Goal: Information Seeking & Learning: Learn about a topic

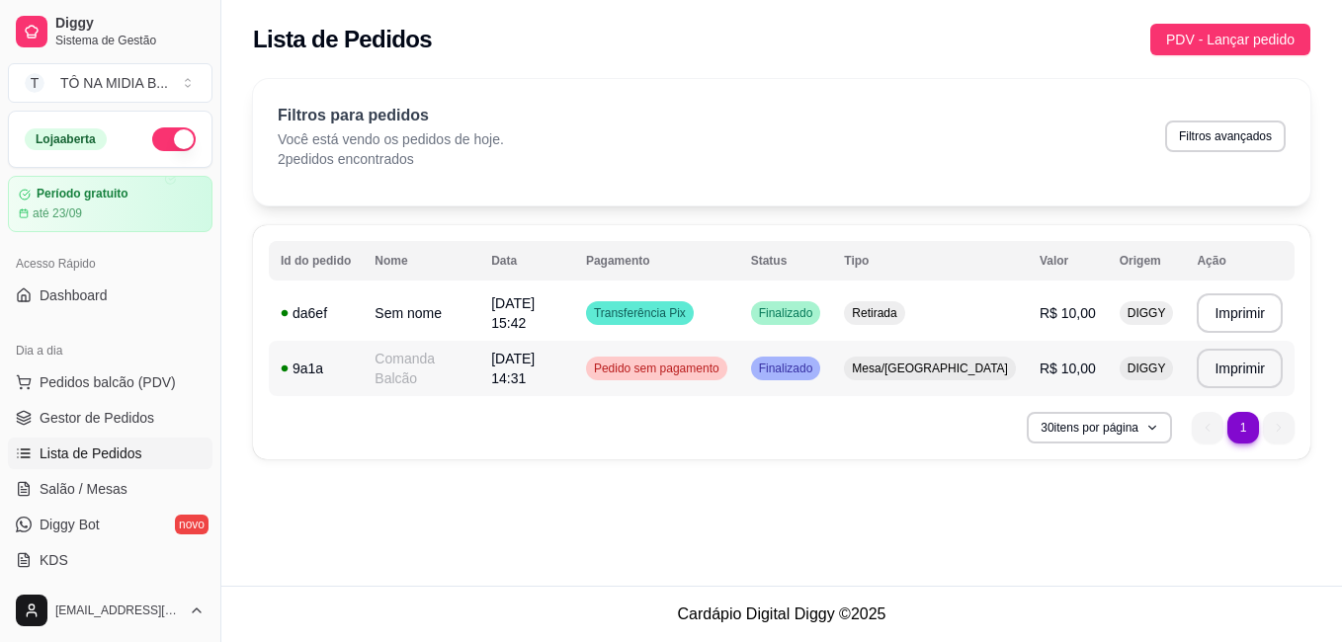
click at [535, 369] on span "[DATE] 14:31" at bounding box center [512, 369] width 43 height 36
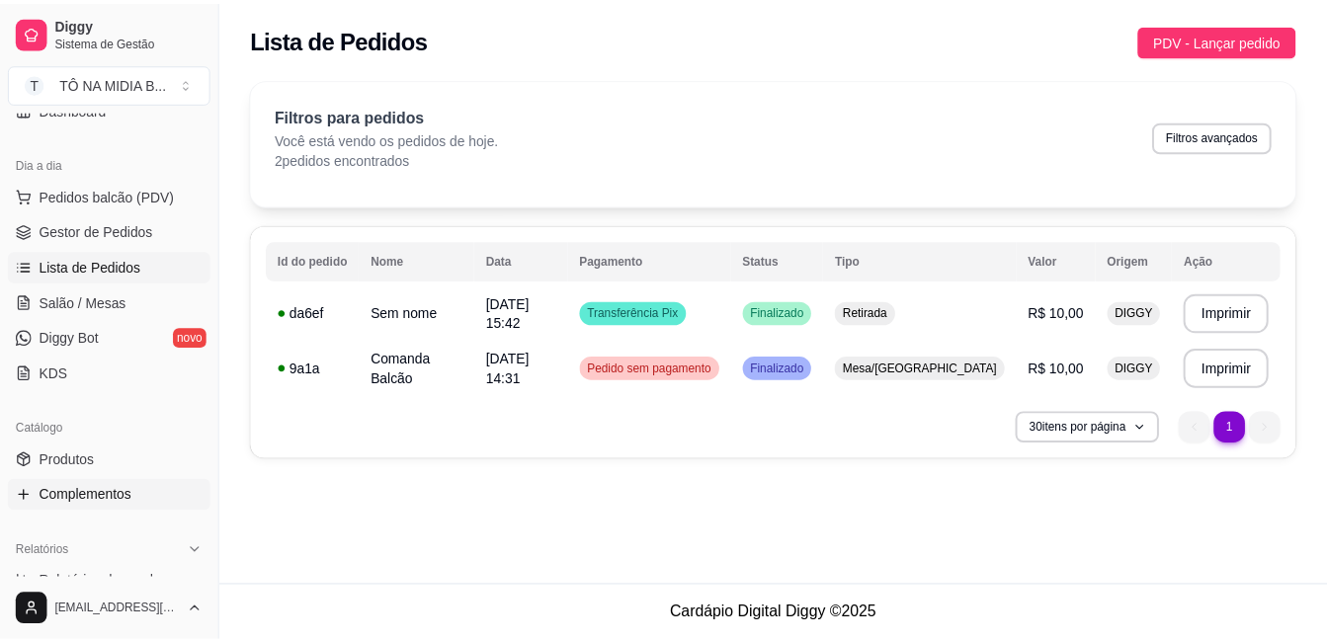
scroll to position [384, 0]
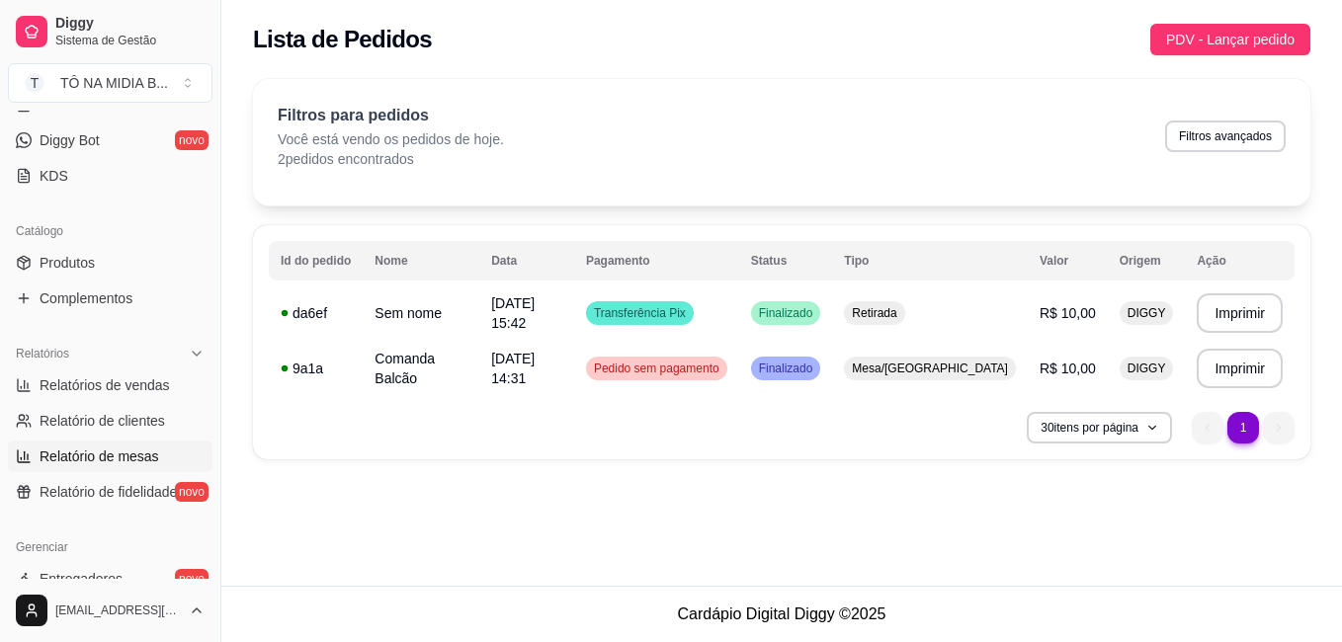
click at [111, 457] on span "Relatório de mesas" at bounding box center [100, 457] width 120 height 20
select select "TOTAL_OF_ORDERS"
select select "7"
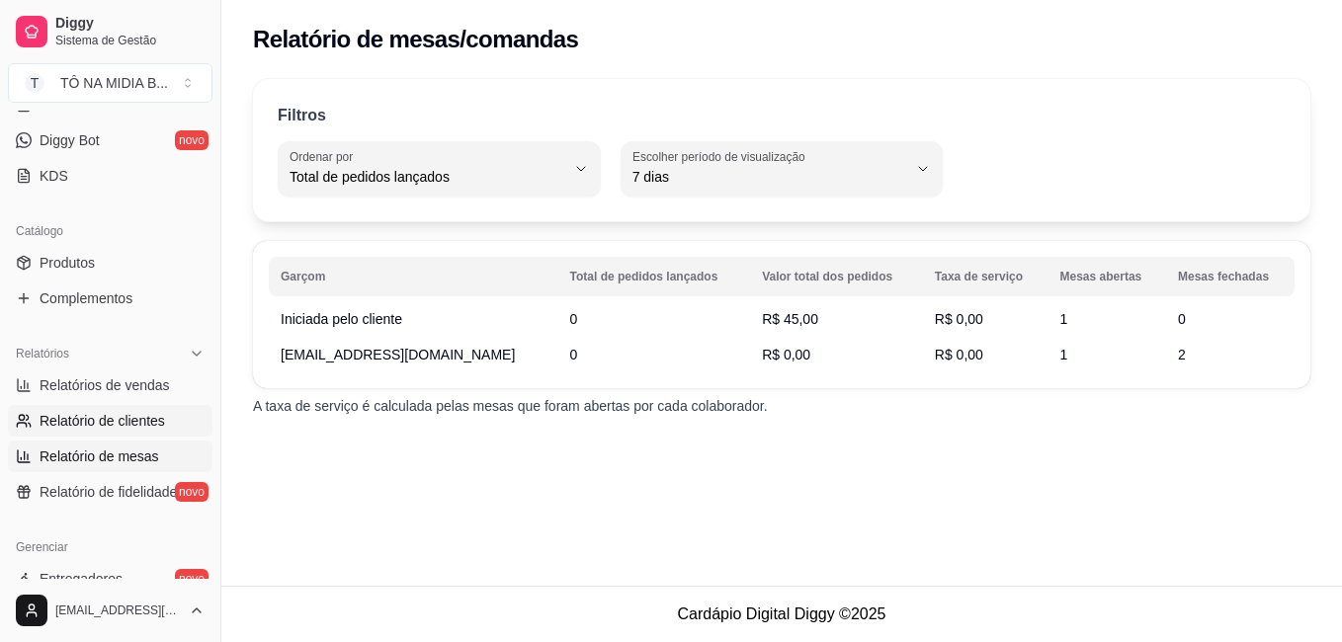
click at [119, 420] on span "Relatório de clientes" at bounding box center [102, 421] width 125 height 20
select select "30"
select select "HIGHEST_TOTAL_SPENT_WITH_ORDERS"
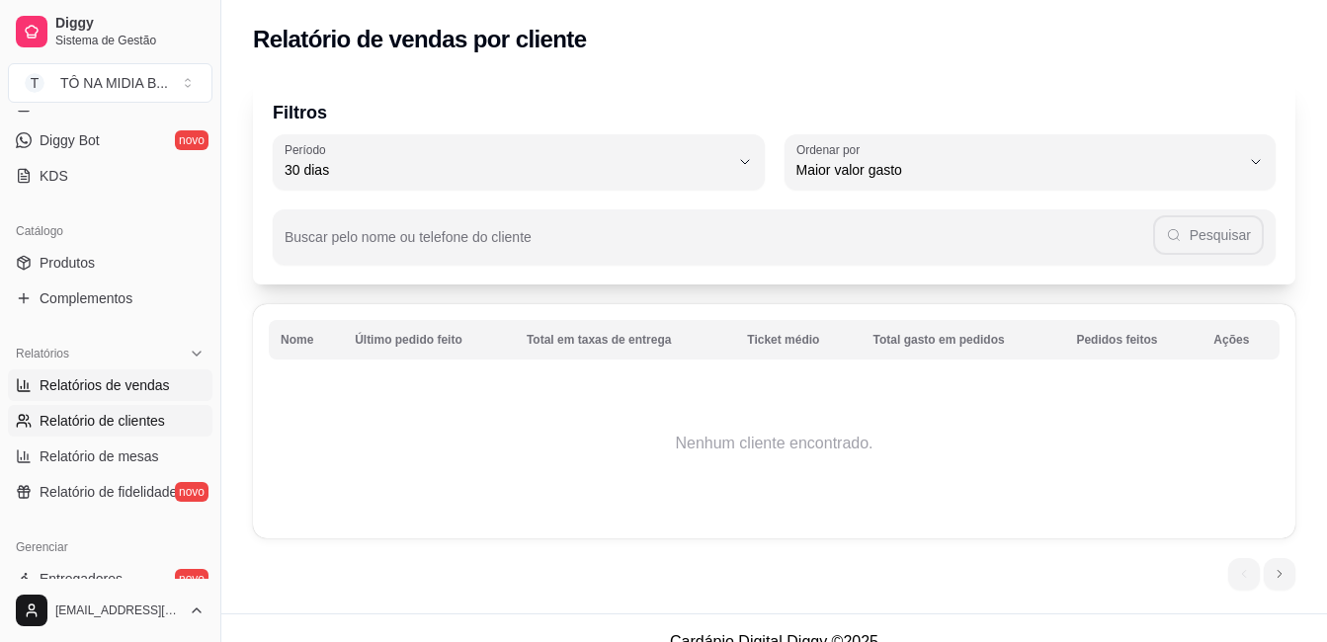
click at [113, 374] on link "Relatórios de vendas" at bounding box center [110, 386] width 205 height 32
select select "ALL"
select select "0"
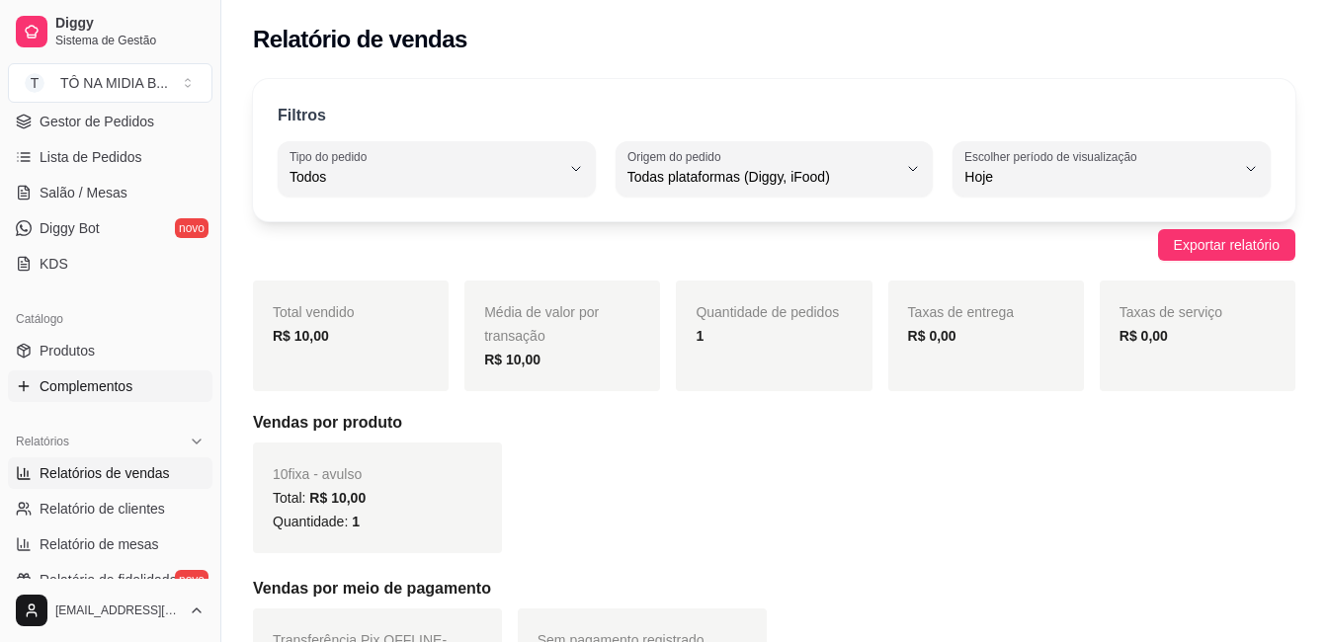
scroll to position [395, 0]
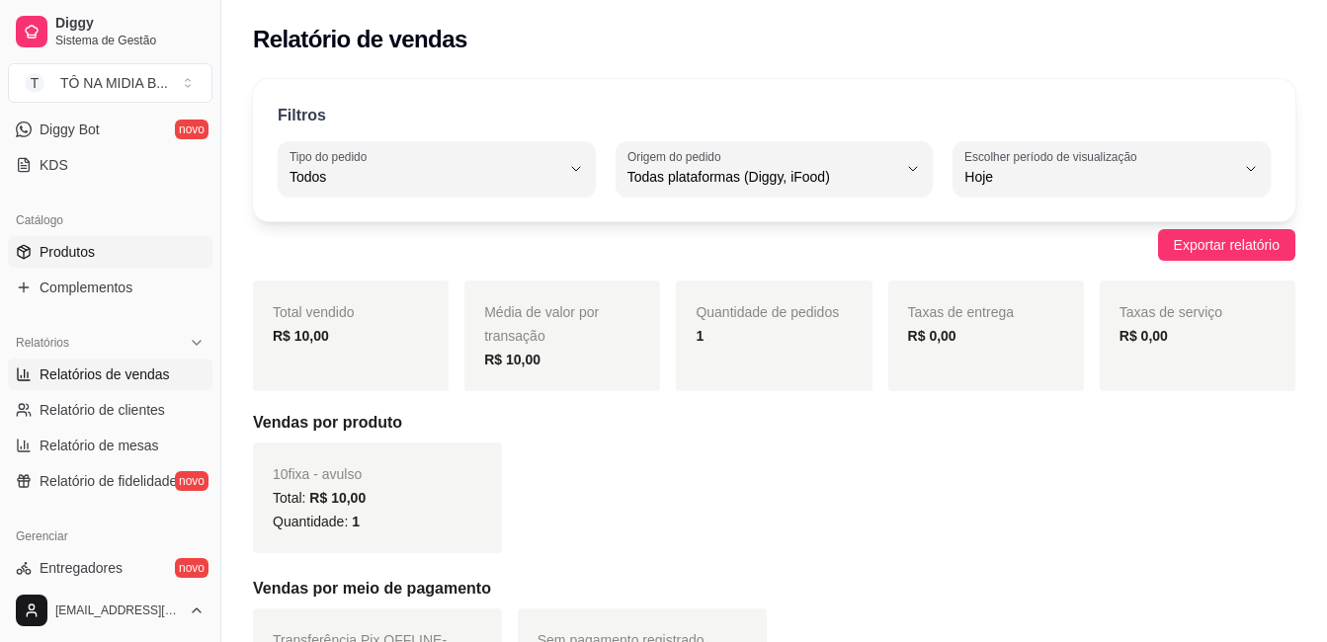
click at [129, 242] on link "Produtos" at bounding box center [110, 252] width 205 height 32
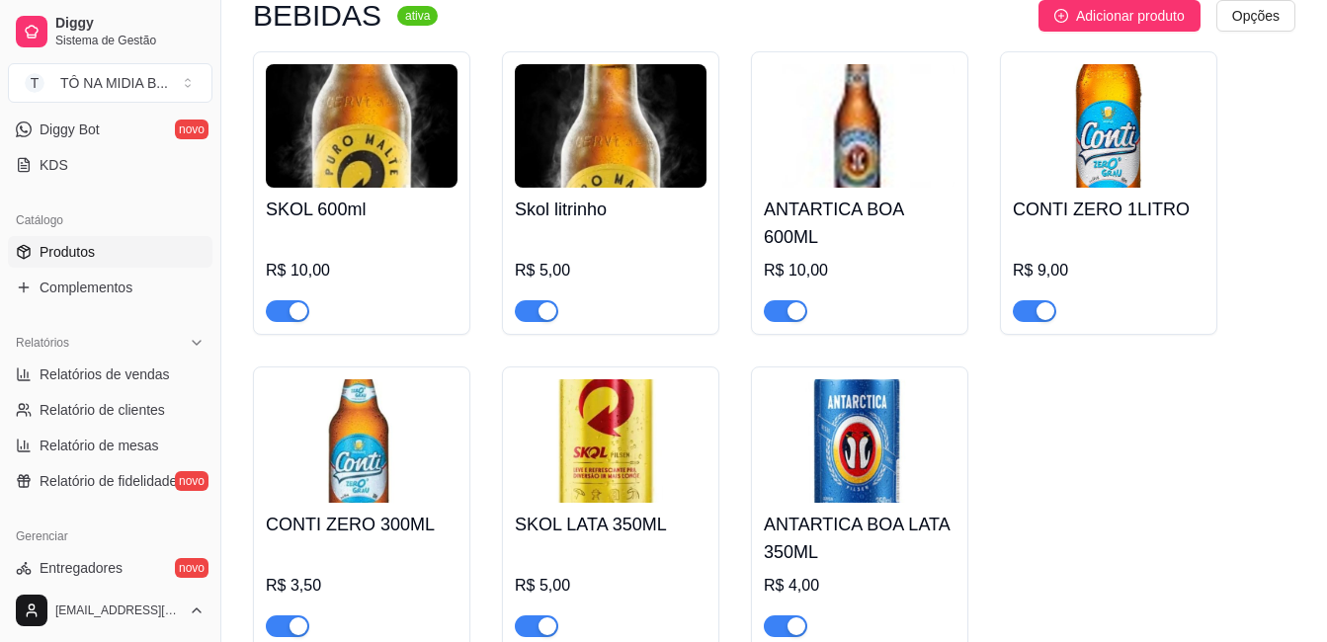
scroll to position [99, 0]
